Goal: Complete application form

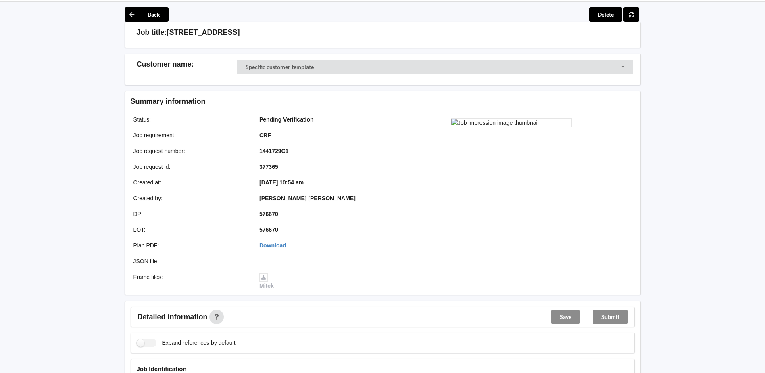
scroll to position [40, 0]
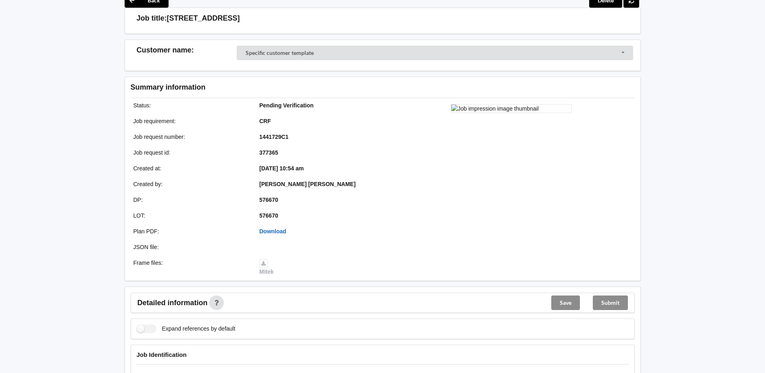
click at [281, 234] on link "Download" at bounding box center [272, 231] width 27 height 6
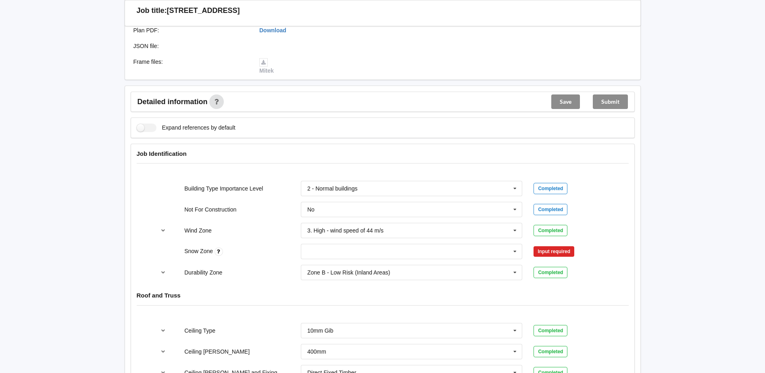
scroll to position [242, 0]
click at [495, 254] on input "text" at bounding box center [412, 250] width 221 height 15
click at [397, 267] on div "N0" at bounding box center [411, 265] width 221 height 15
click at [568, 245] on button "Confirm input" at bounding box center [557, 250] width 48 height 13
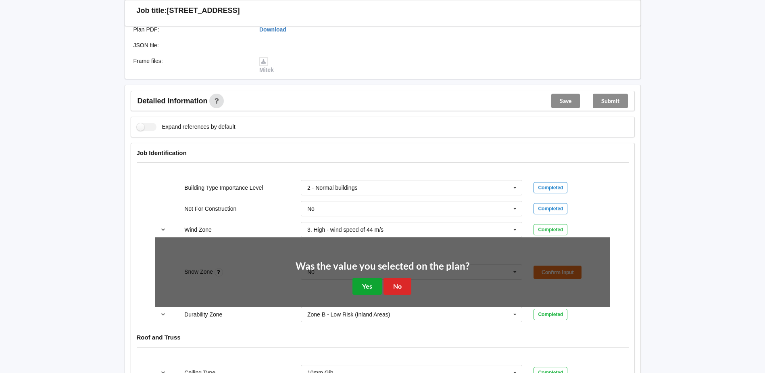
click at [374, 285] on button "Yes" at bounding box center [366, 285] width 29 height 17
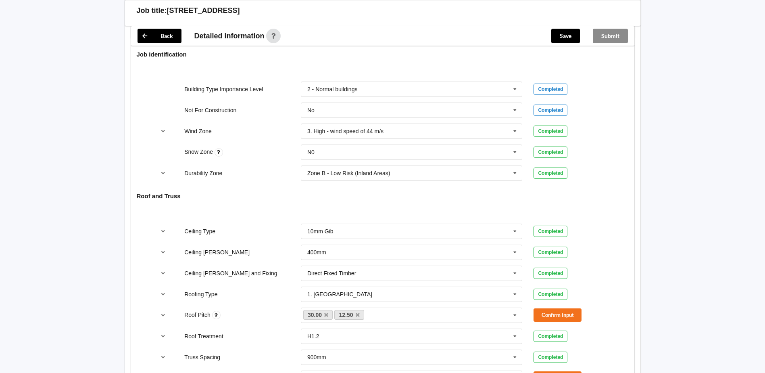
scroll to position [484, 0]
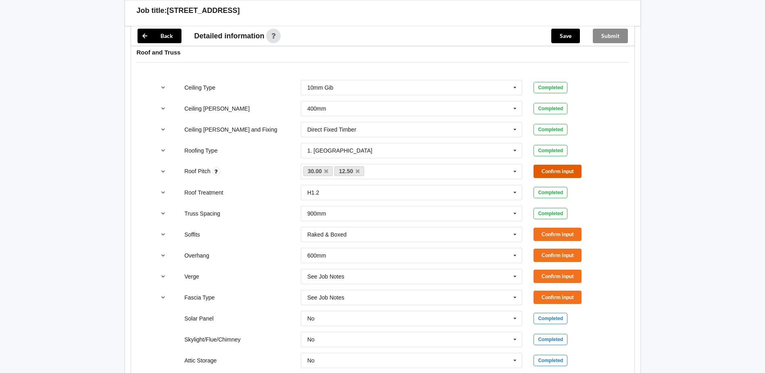
click at [556, 170] on button "Confirm input" at bounding box center [557, 170] width 48 height 13
click at [536, 233] on button "Confirm input" at bounding box center [557, 233] width 48 height 13
click at [551, 253] on button "Confirm input" at bounding box center [557, 254] width 48 height 13
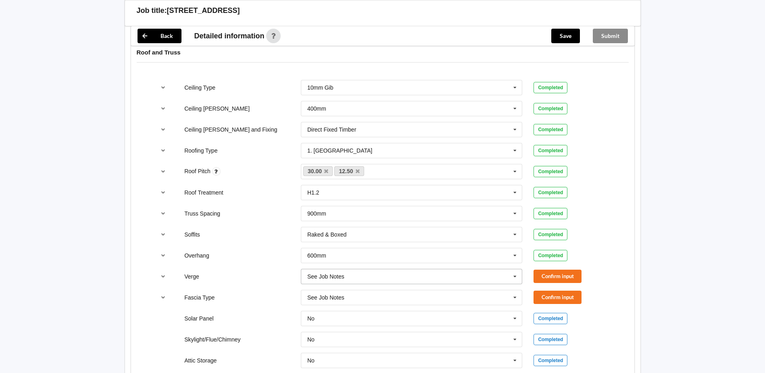
click at [516, 277] on icon at bounding box center [515, 276] width 12 height 15
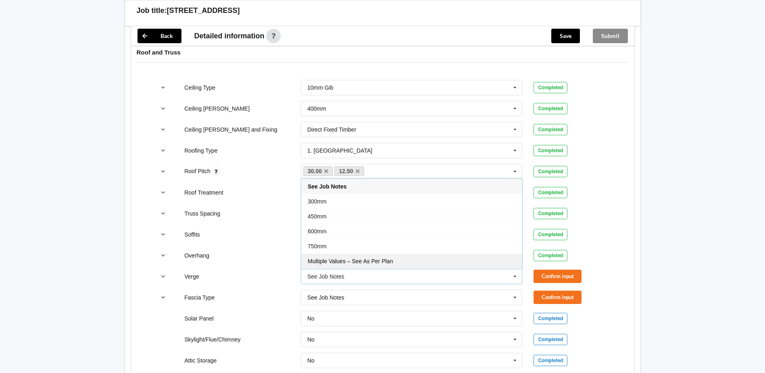
click at [433, 264] on div "Multiple Values – See As Per Plan" at bounding box center [411, 260] width 221 height 15
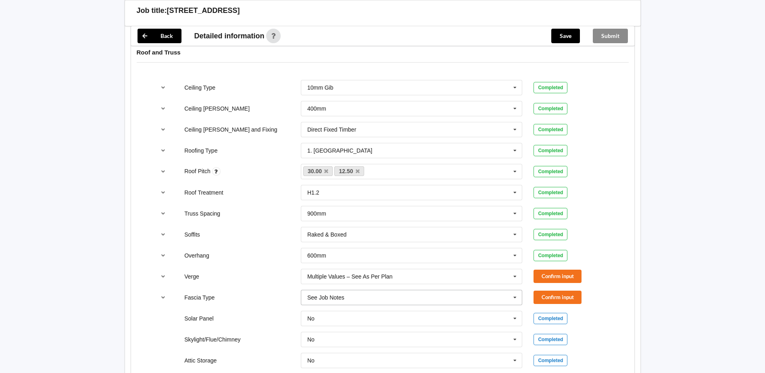
click at [419, 297] on input "text" at bounding box center [412, 297] width 221 height 15
click at [517, 301] on icon at bounding box center [515, 297] width 12 height 15
click at [515, 297] on icon at bounding box center [515, 297] width 12 height 15
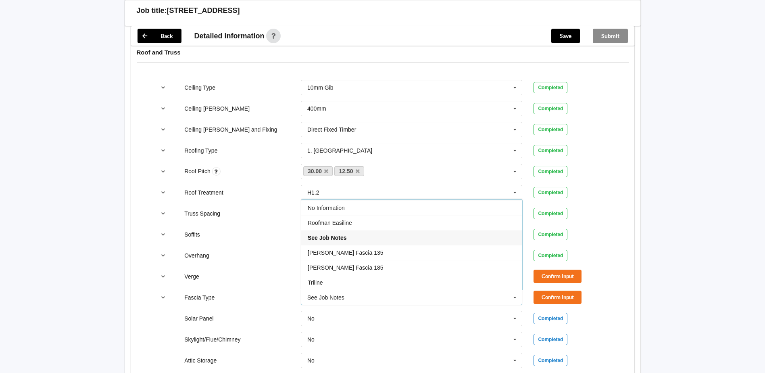
click at [660, 252] on div "Back Delete Job title: [STREET_ADDRESS] Customer name : Specific customer templ…" at bounding box center [382, 30] width 765 height 1029
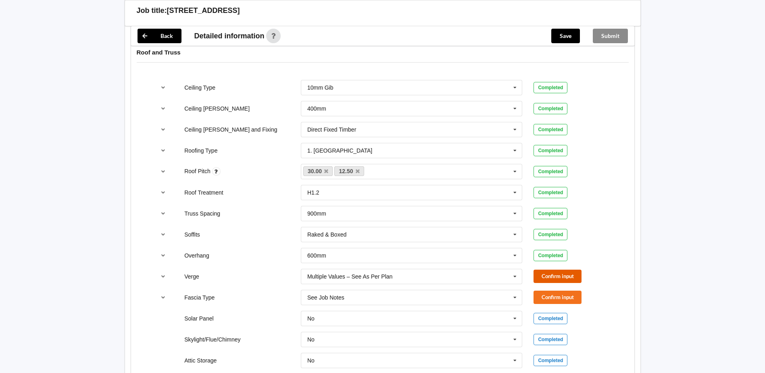
click at [568, 272] on button "Confirm input" at bounding box center [557, 275] width 48 height 13
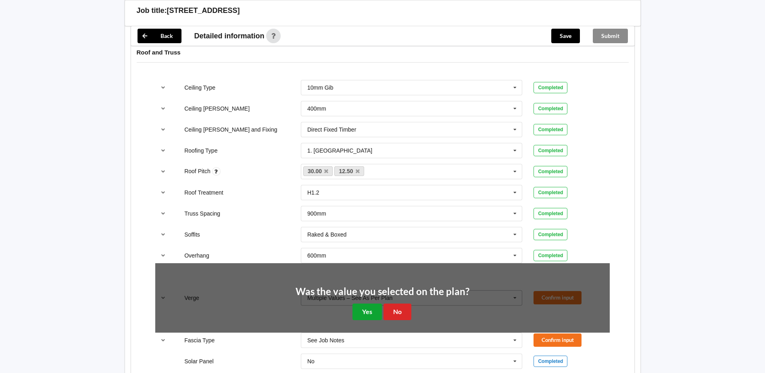
drag, startPoint x: 362, startPoint y: 311, endPoint x: 517, endPoint y: 280, distance: 158.7
click at [368, 309] on button "Yes" at bounding box center [366, 311] width 29 height 17
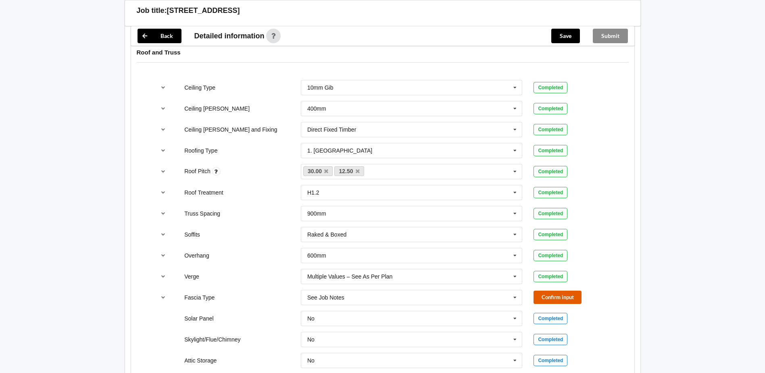
click at [544, 295] on button "Confirm input" at bounding box center [557, 296] width 48 height 13
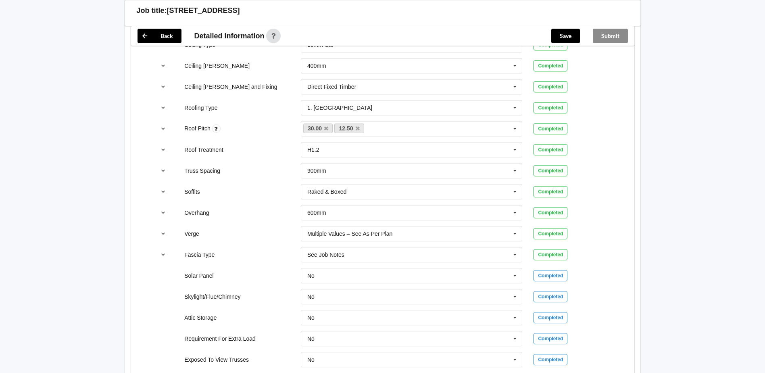
scroll to position [422, 0]
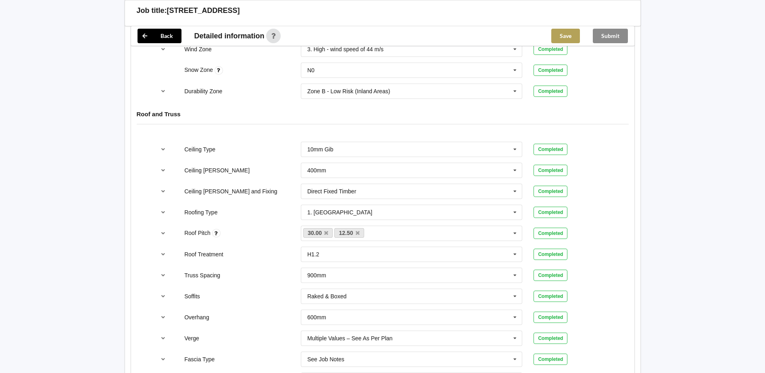
click at [568, 32] on button "Save" at bounding box center [565, 36] width 29 height 15
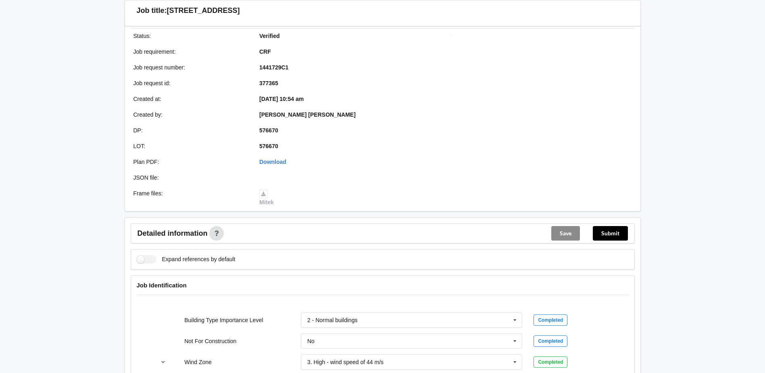
scroll to position [161, 0]
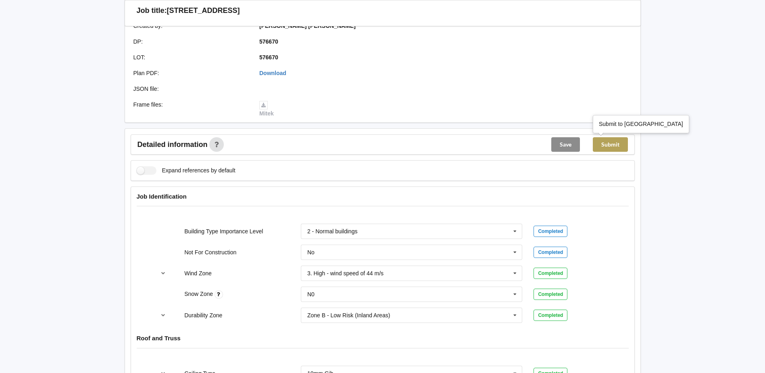
click at [619, 139] on button "Submit" at bounding box center [610, 144] width 35 height 15
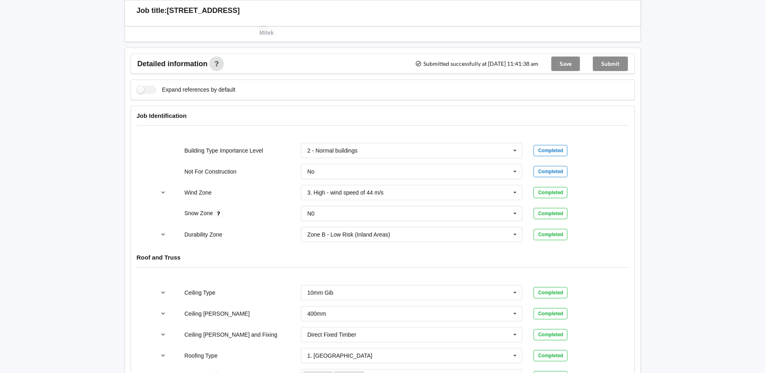
scroll to position [0, 0]
